Goal: Transaction & Acquisition: Purchase product/service

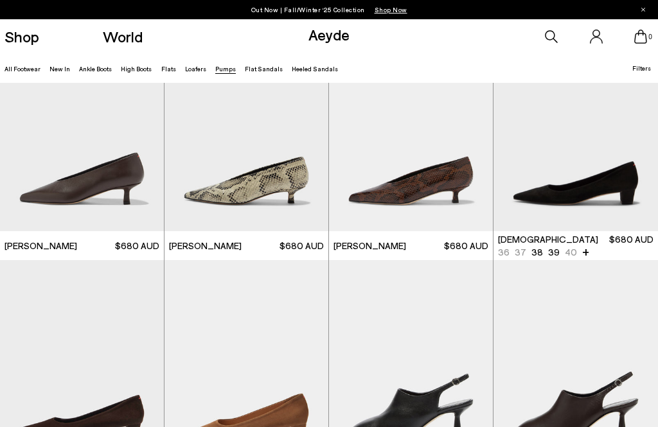
scroll to position [1238, 0]
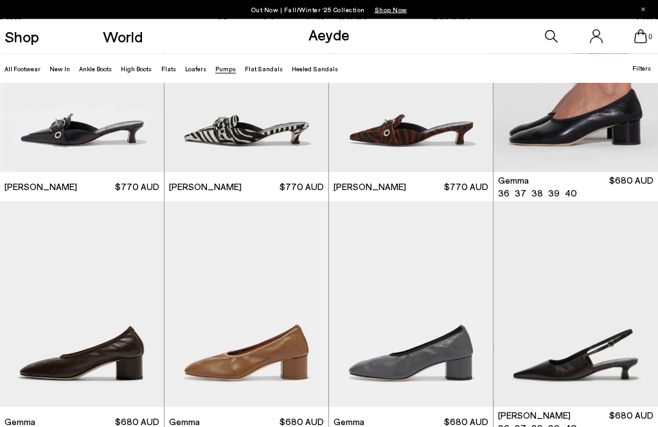
scroll to position [2470, 0]
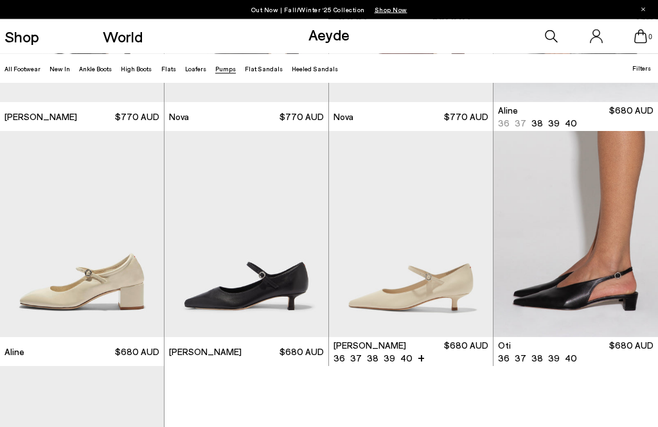
scroll to position [3949, 0]
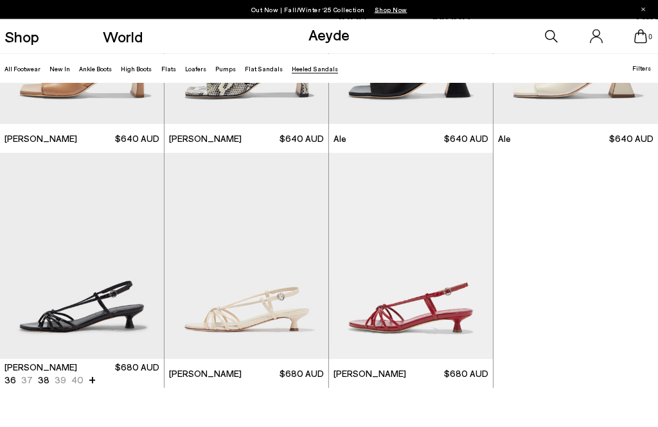
scroll to position [2047, 0]
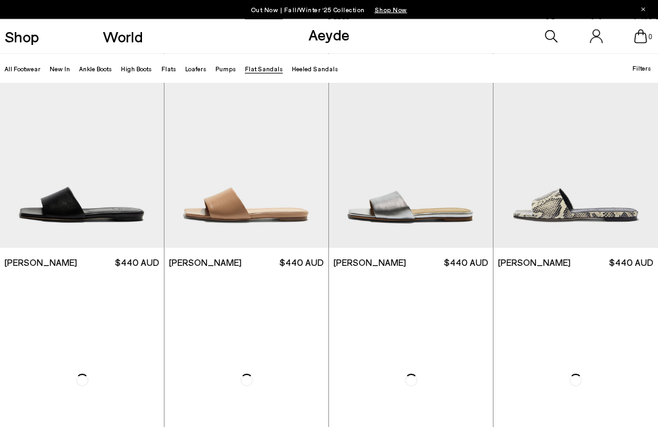
scroll to position [512, 0]
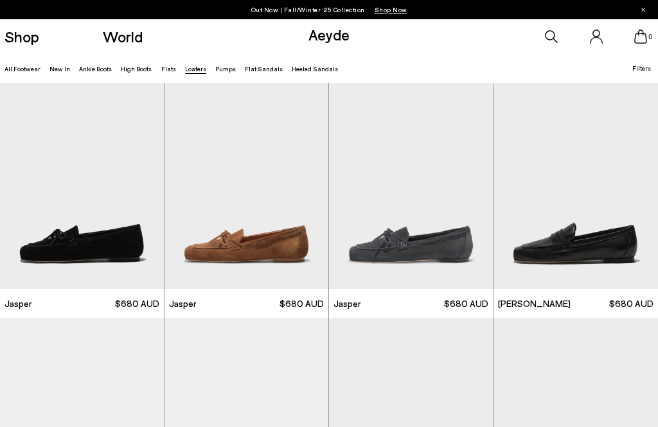
scroll to position [170, 0]
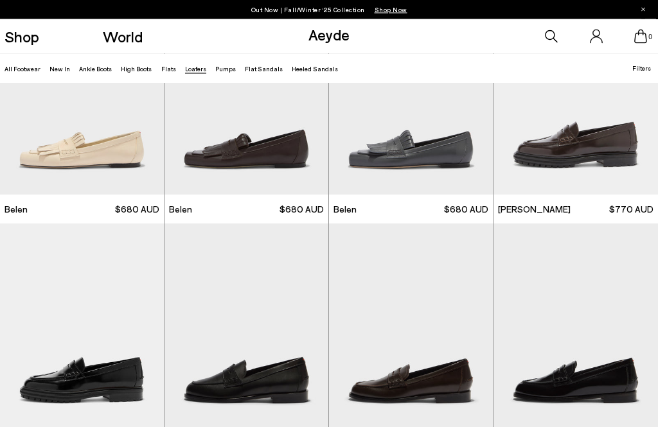
scroll to position [217, 0]
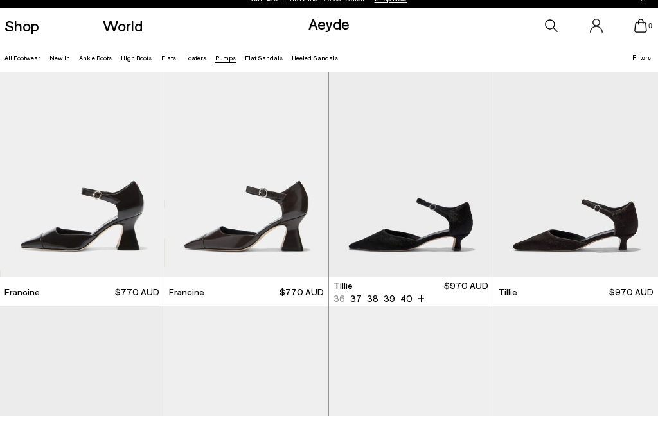
scroll to position [12, 0]
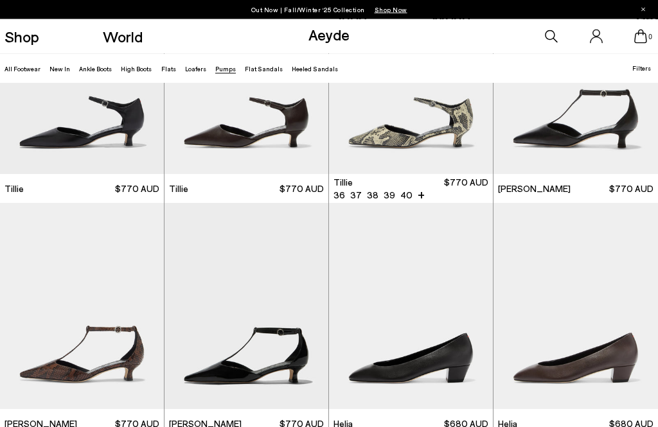
scroll to position [1177, 0]
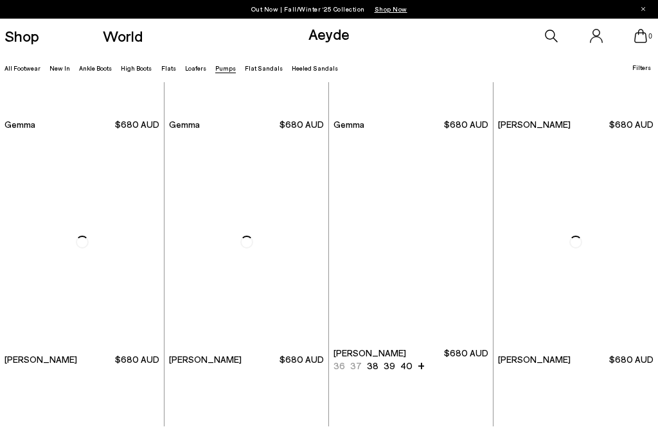
scroll to position [2931, 0]
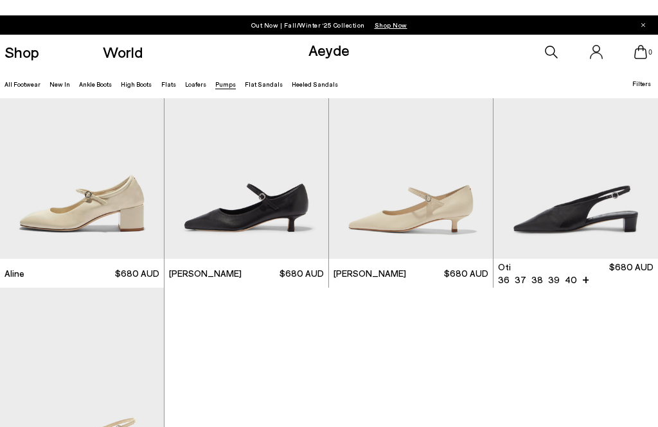
scroll to position [4028, 0]
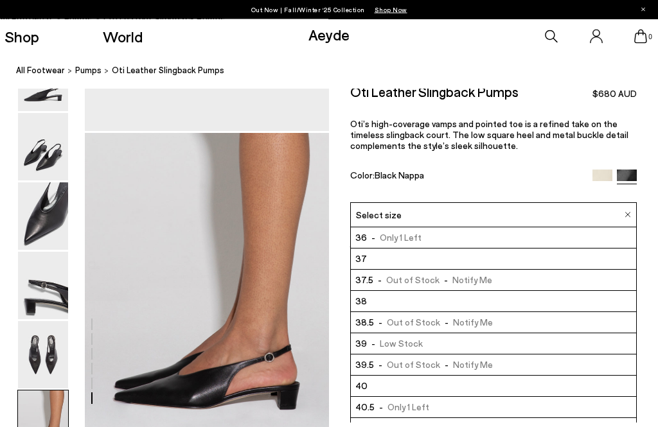
scroll to position [1594, 0]
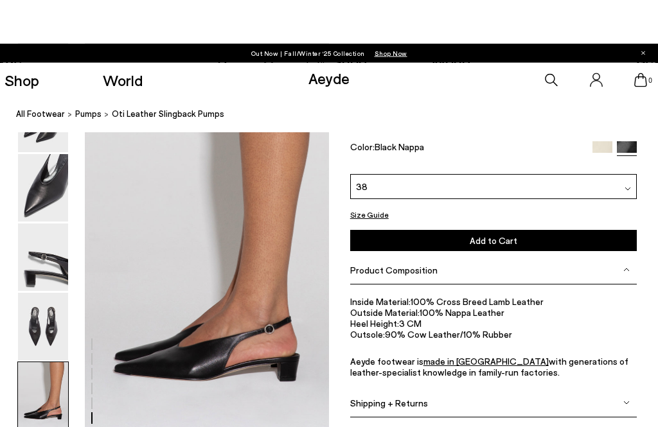
scroll to position [1594, 0]
